Goal: Transaction & Acquisition: Purchase product/service

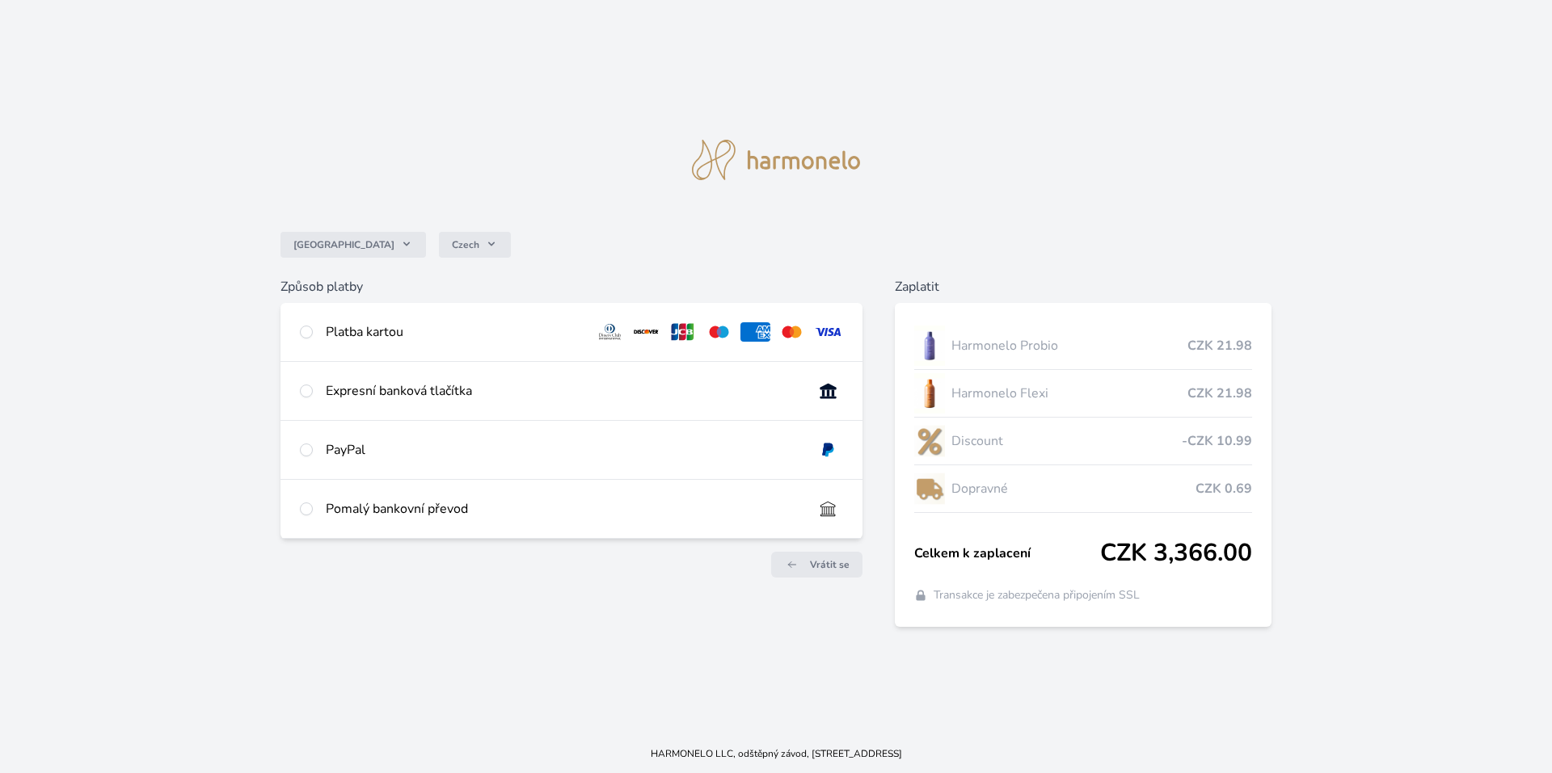
click at [447, 339] on div "Platba kartou" at bounding box center [454, 331] width 257 height 19
radio input "true"
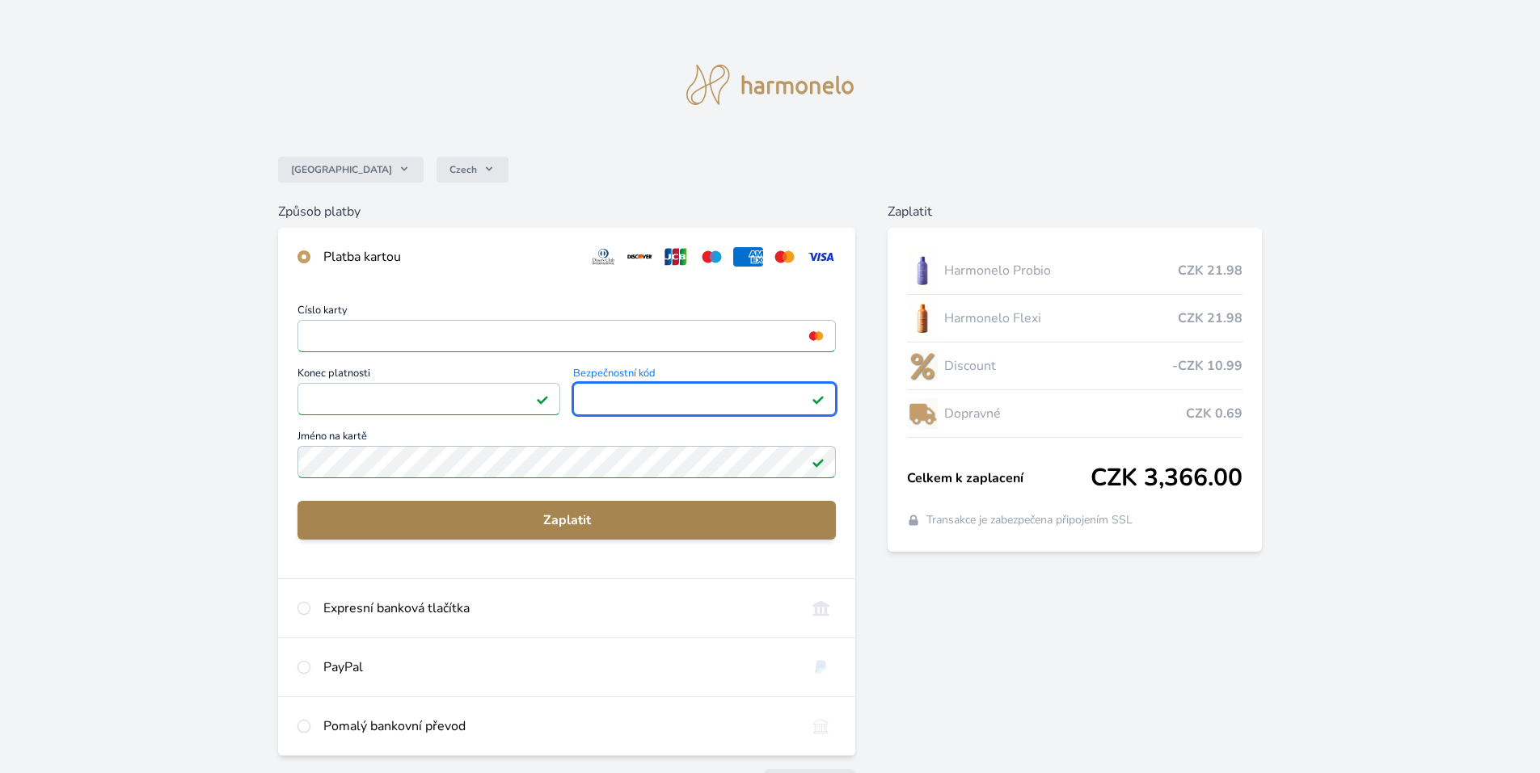
click at [634, 513] on span "Zaplatit" at bounding box center [566, 520] width 512 height 19
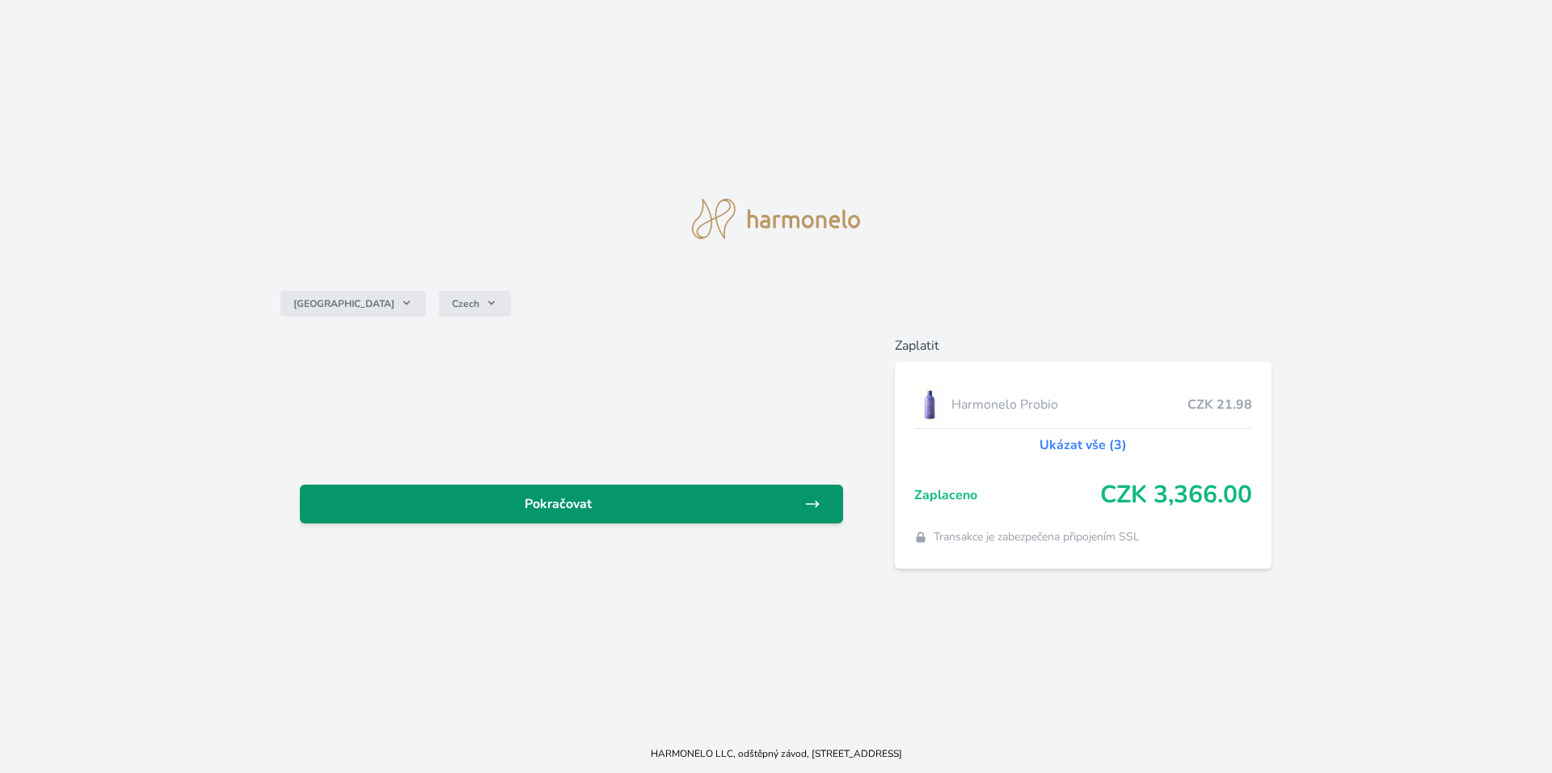
click at [643, 500] on span "Pokračovat" at bounding box center [558, 504] width 491 height 19
